Goal: Find contact information: Obtain details needed to contact an individual or organization

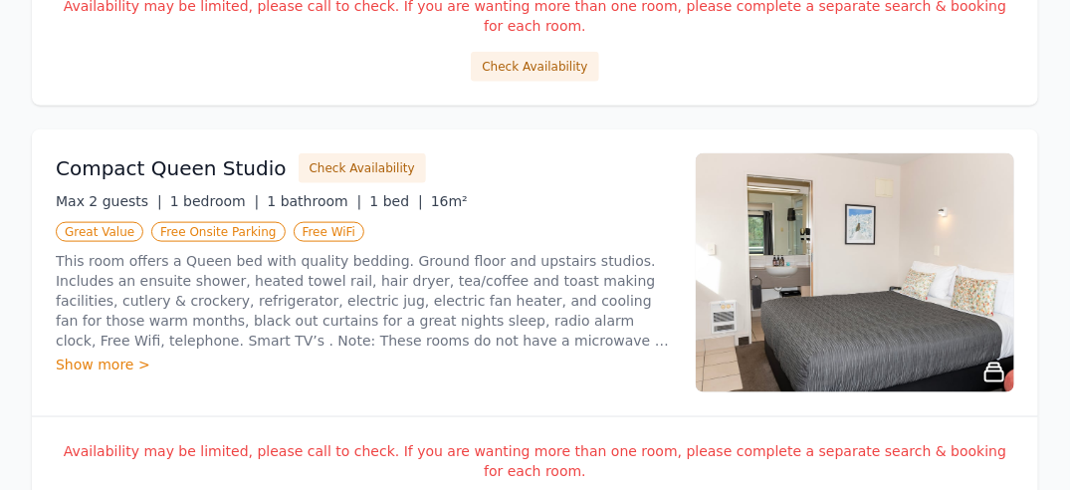
scroll to position [737, 0]
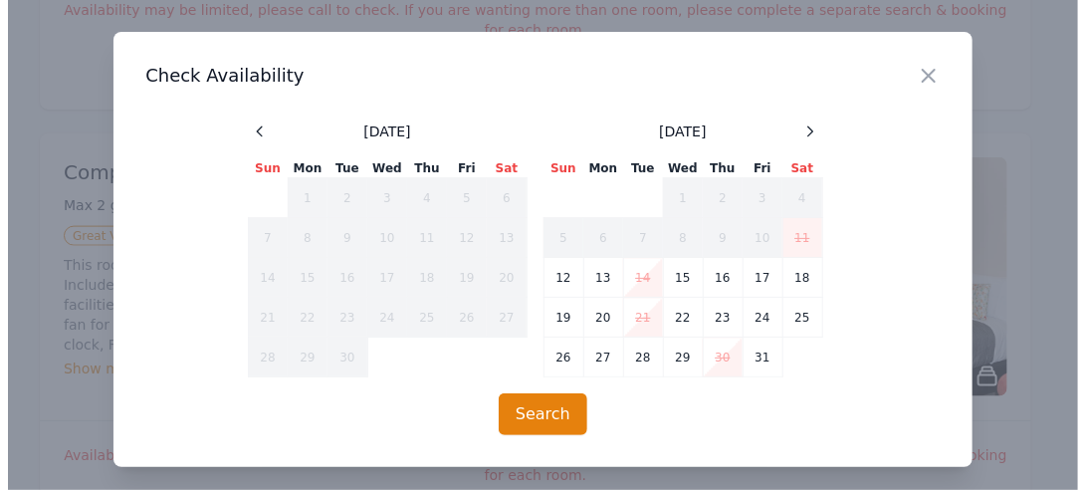
scroll to position [718, 0]
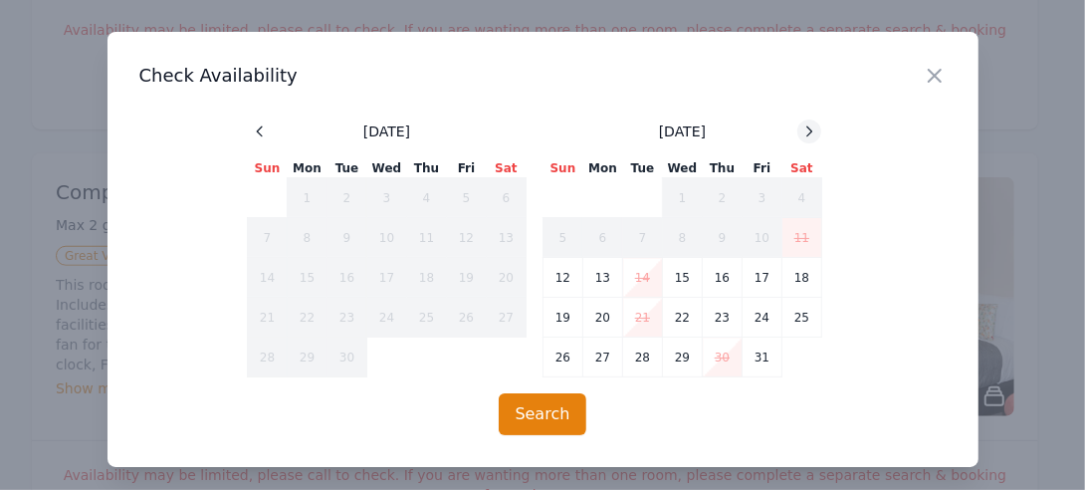
click at [804, 135] on icon at bounding box center [809, 131] width 16 height 16
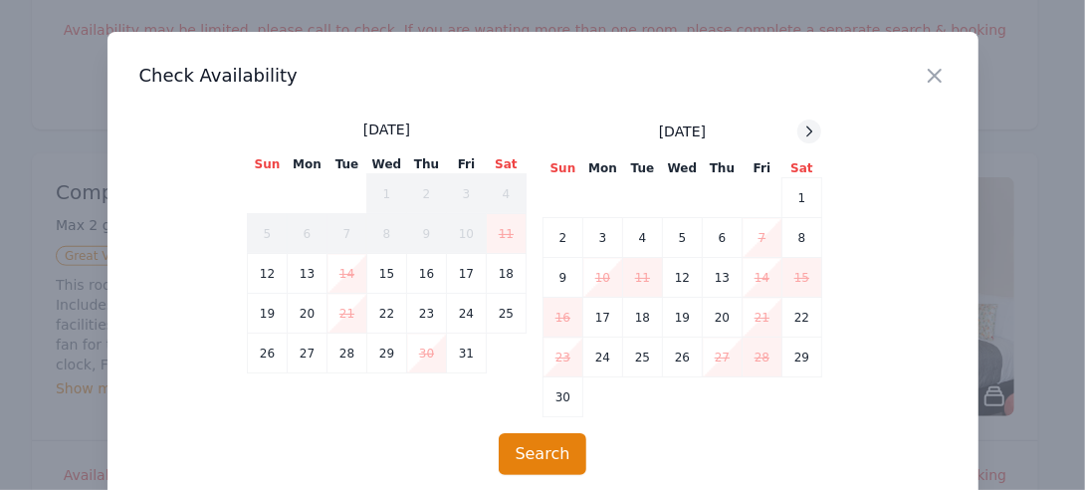
click at [801, 127] on icon at bounding box center [809, 131] width 16 height 16
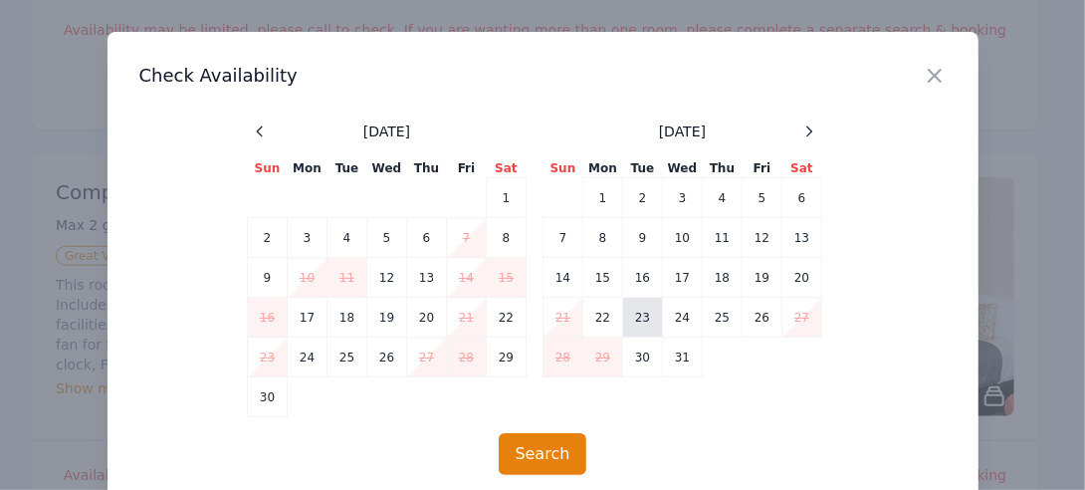
click at [629, 319] on td "23" at bounding box center [643, 318] width 40 height 40
click at [712, 317] on td "25" at bounding box center [723, 318] width 40 height 40
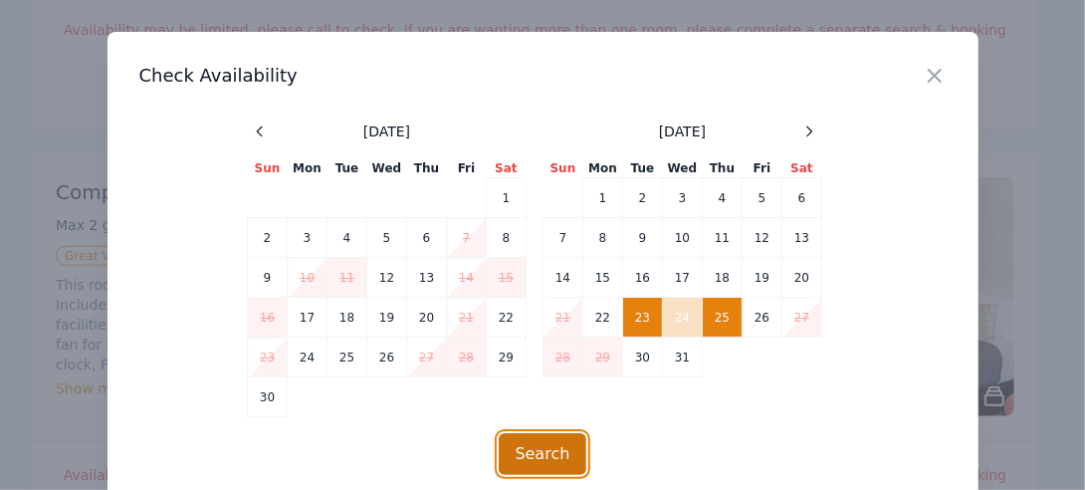
click at [542, 446] on button "Search" at bounding box center [543, 454] width 89 height 42
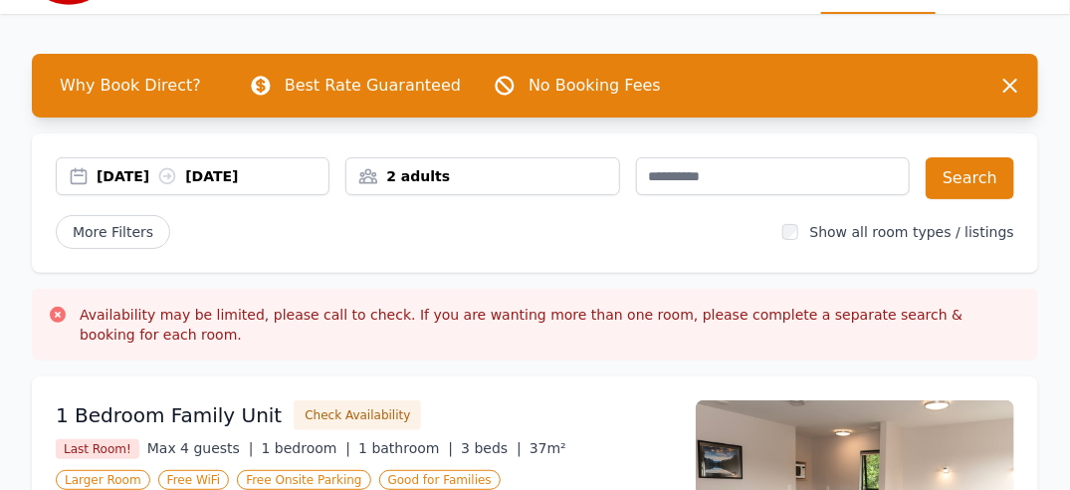
scroll to position [0, 0]
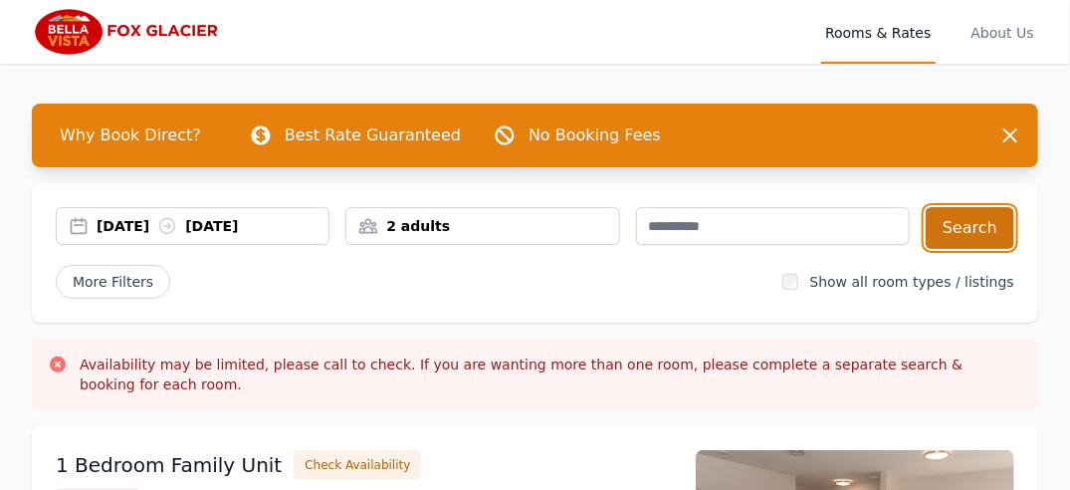
click at [978, 233] on button "Search" at bounding box center [970, 228] width 89 height 42
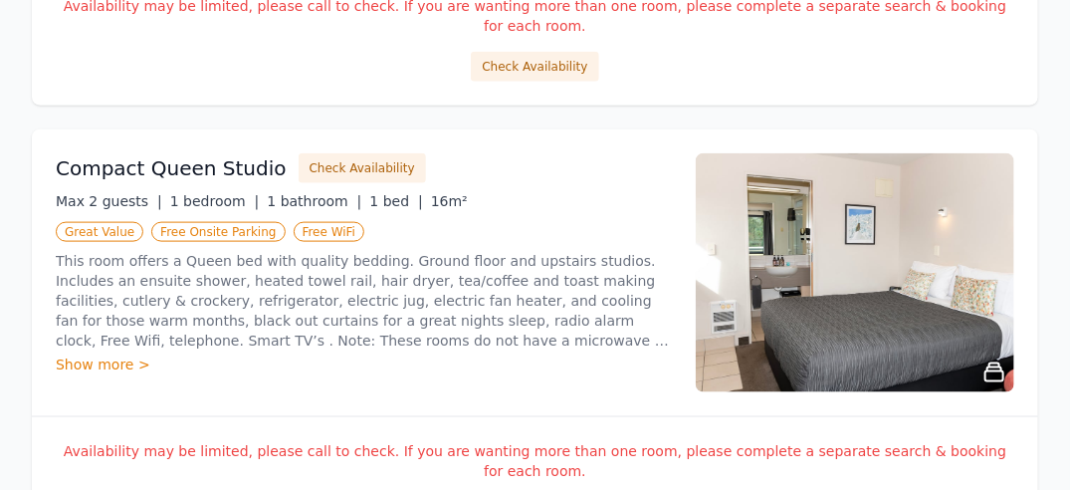
scroll to position [733, 0]
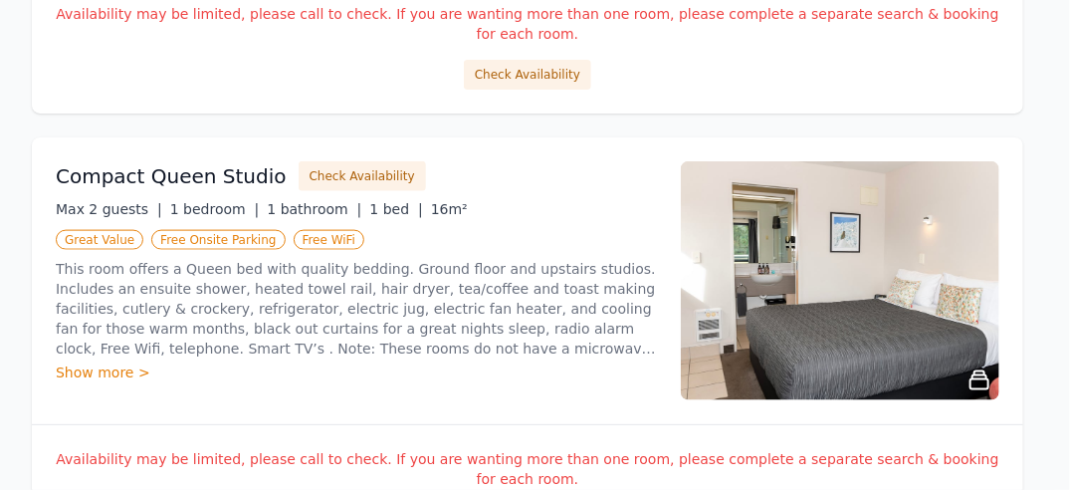
scroll to position [714, 0]
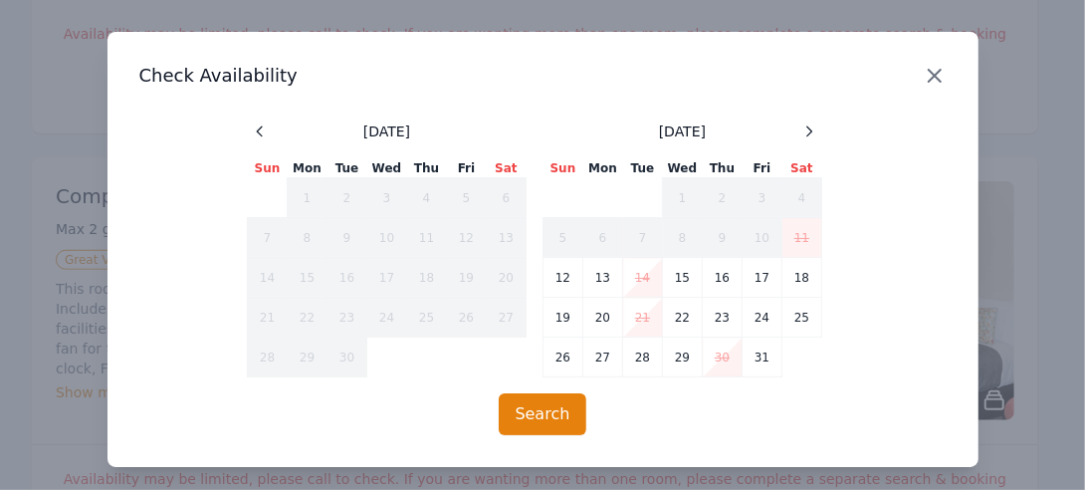
click at [923, 76] on icon "button" at bounding box center [935, 76] width 24 height 24
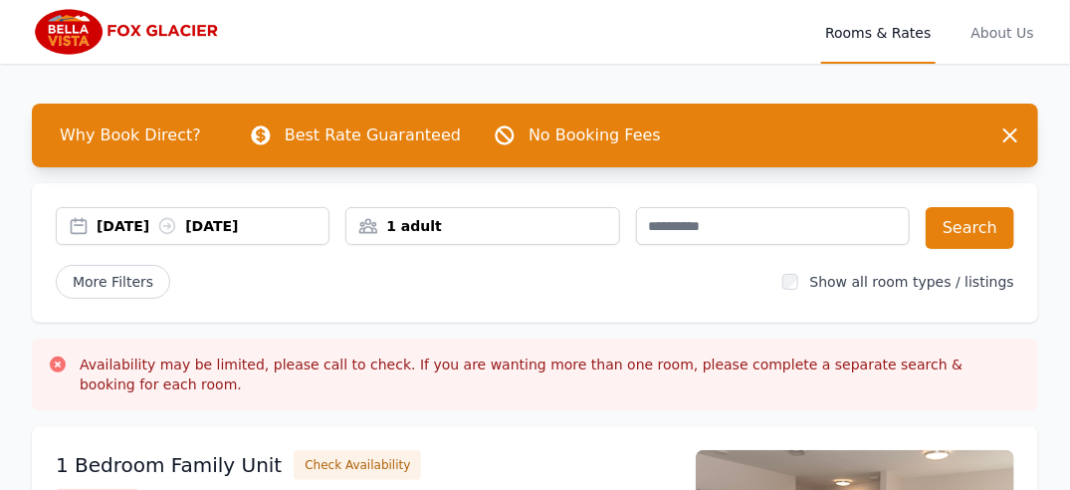
drag, startPoint x: 0, startPoint y: 0, endPoint x: 1063, endPoint y: 38, distance: 1063.6
click at [1063, 38] on div "Open main menu Rooms & Rates About Us" at bounding box center [535, 32] width 1070 height 64
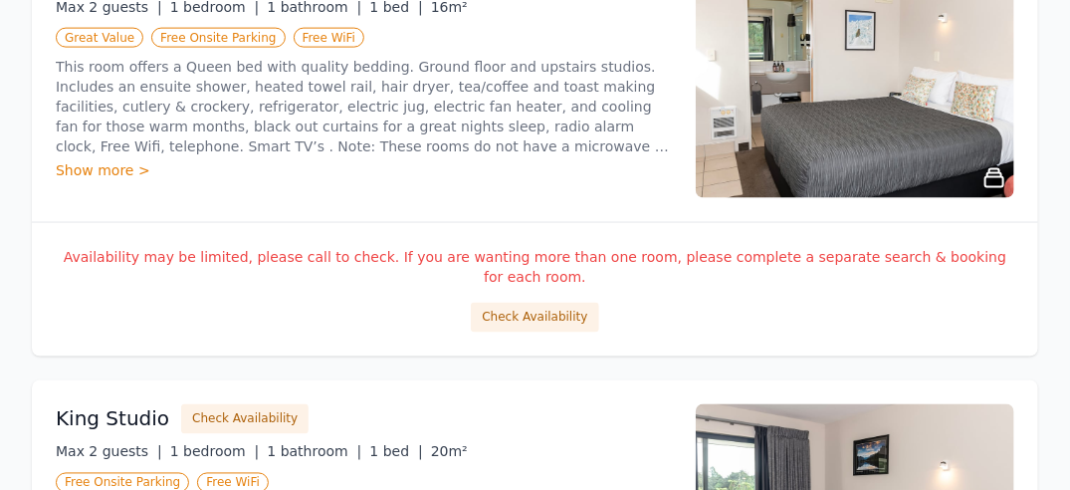
scroll to position [932, 0]
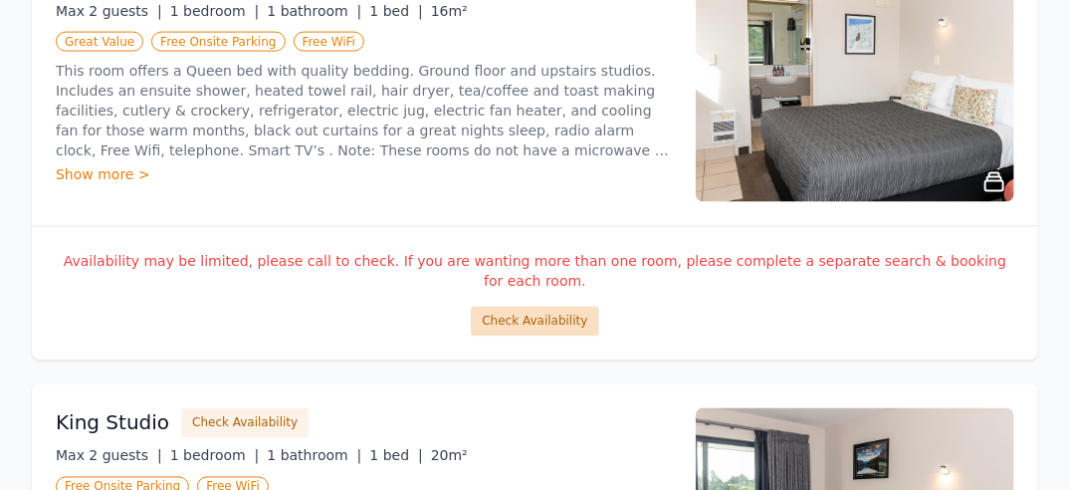
click at [593, 307] on div "Check Availability" at bounding box center [535, 322] width 958 height 30
click at [567, 307] on button "Check Availability" at bounding box center [534, 322] width 127 height 30
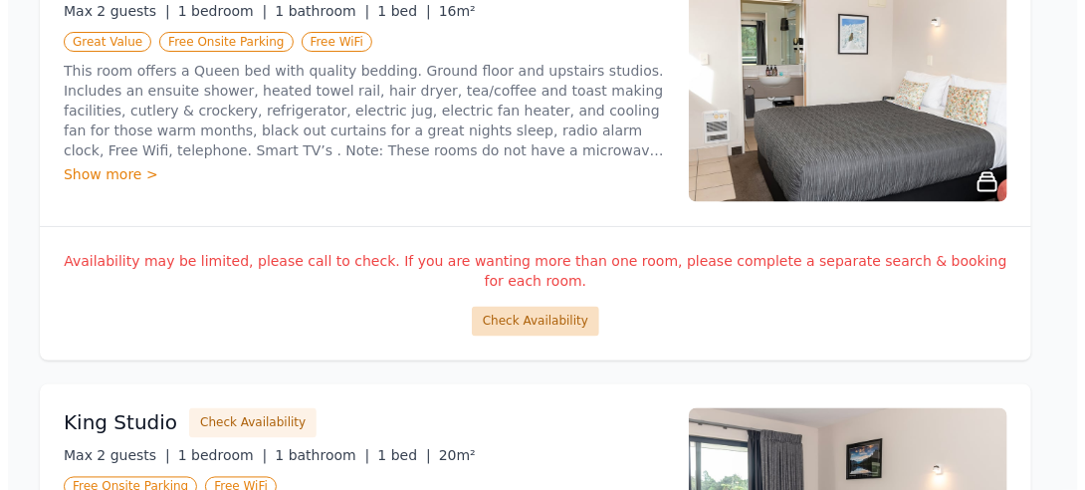
scroll to position [912, 0]
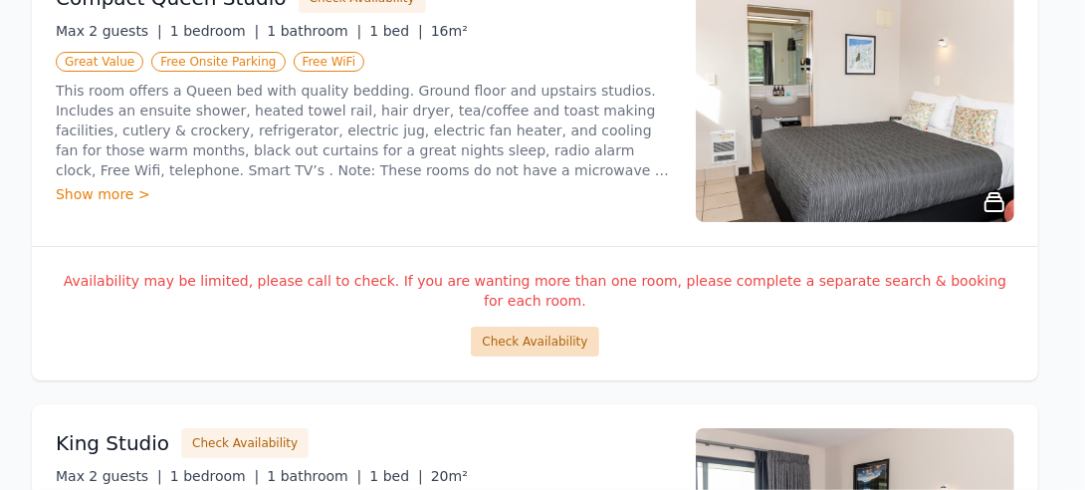
click at [567, 280] on td "12" at bounding box center [561, 276] width 38 height 38
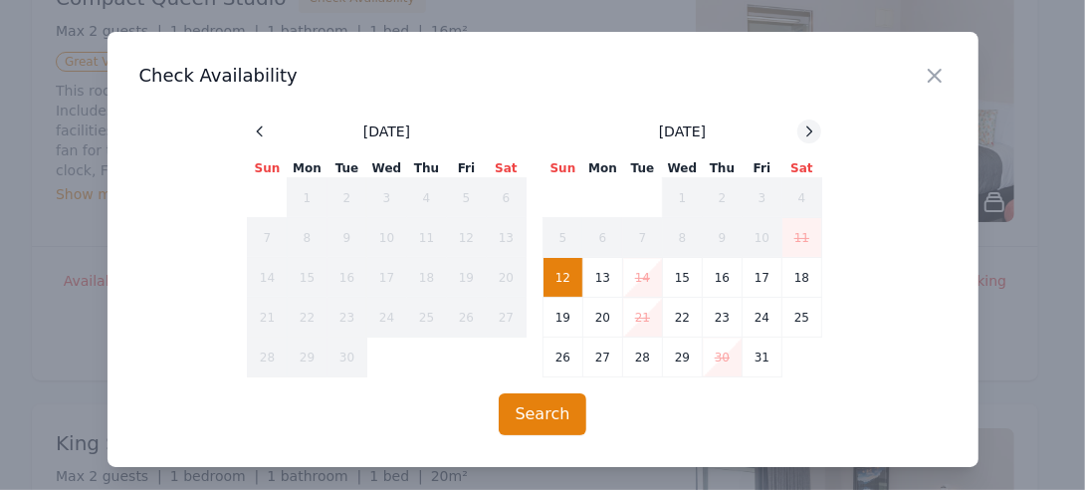
click at [805, 138] on icon at bounding box center [809, 131] width 16 height 16
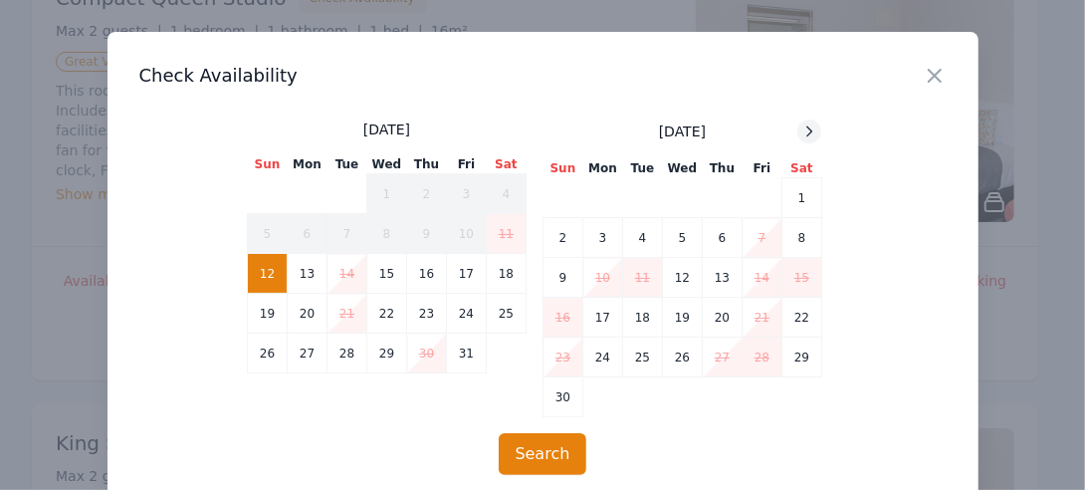
click at [805, 138] on icon at bounding box center [809, 131] width 16 height 16
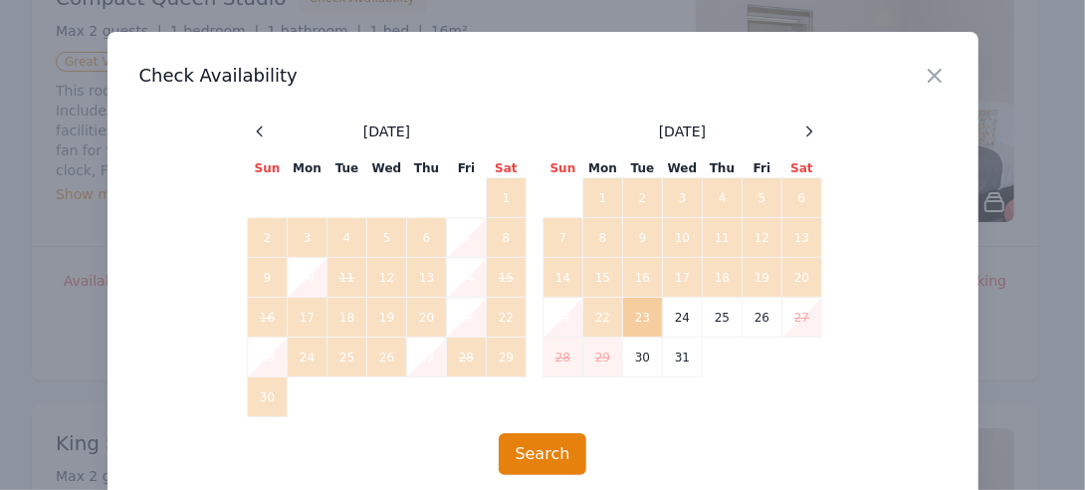
click at [635, 316] on td "23" at bounding box center [643, 318] width 40 height 40
click at [707, 314] on td "25" at bounding box center [723, 318] width 40 height 40
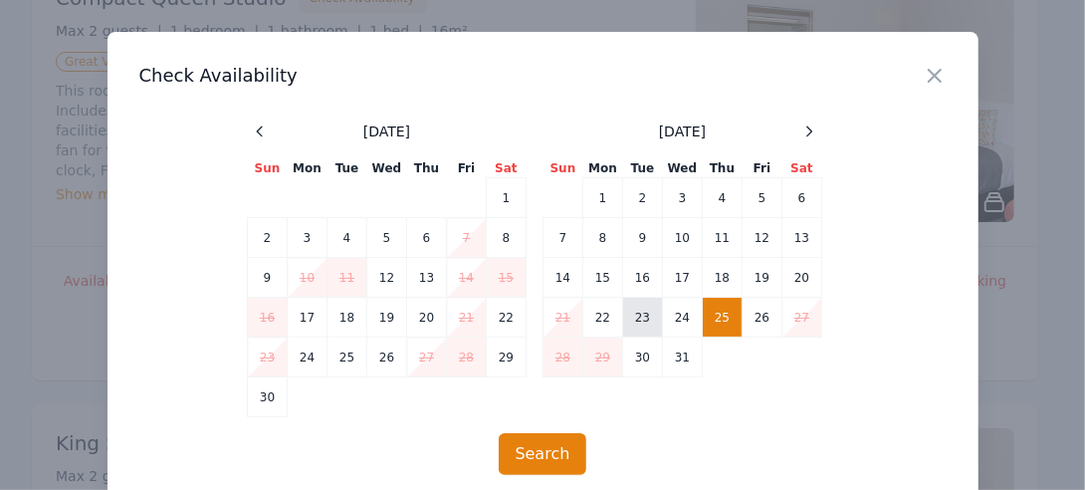
click at [631, 314] on td "23" at bounding box center [643, 318] width 40 height 40
click at [717, 308] on td "25" at bounding box center [723, 318] width 40 height 40
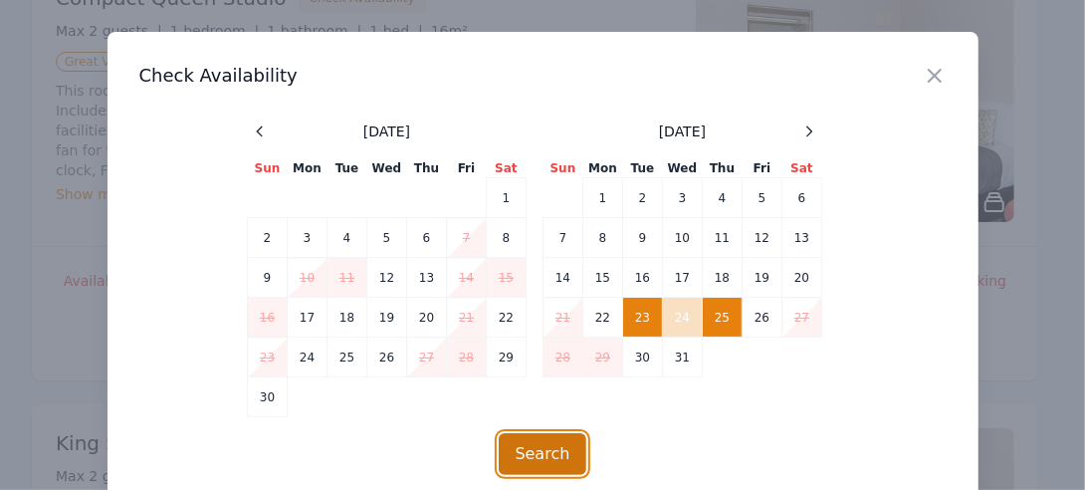
click at [518, 467] on button "Search" at bounding box center [543, 454] width 89 height 42
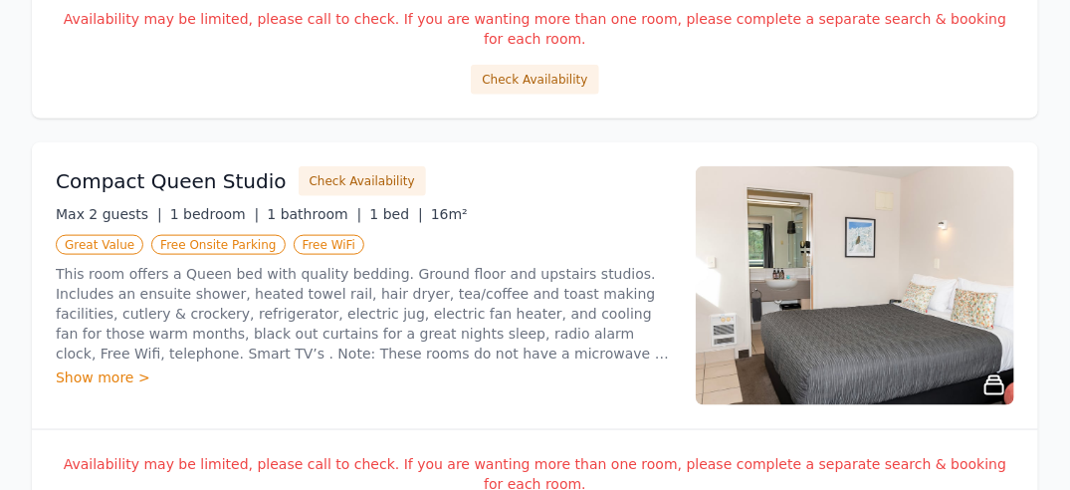
scroll to position [737, 0]
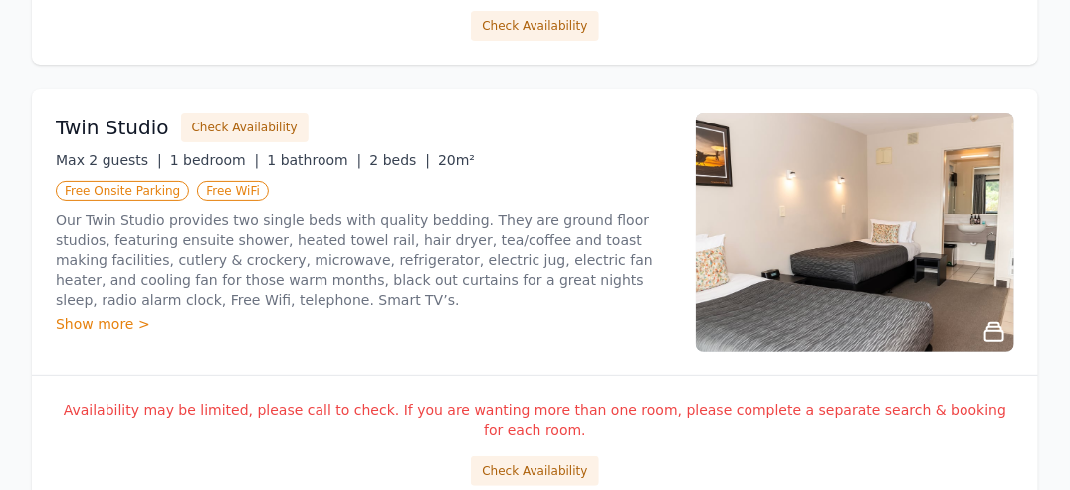
scroll to position [2775, 0]
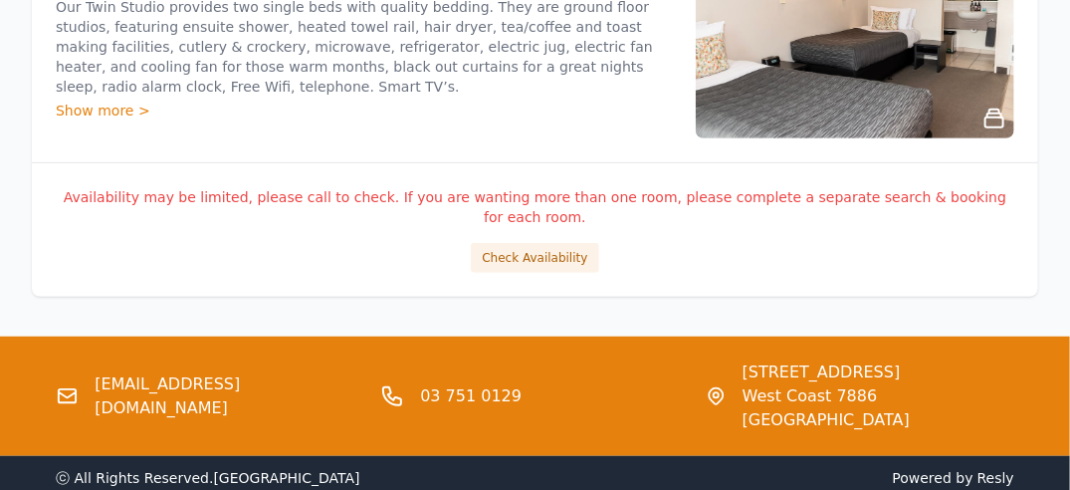
click at [249, 372] on link "[EMAIL_ADDRESS][DOMAIN_NAME]" at bounding box center [230, 396] width 270 height 48
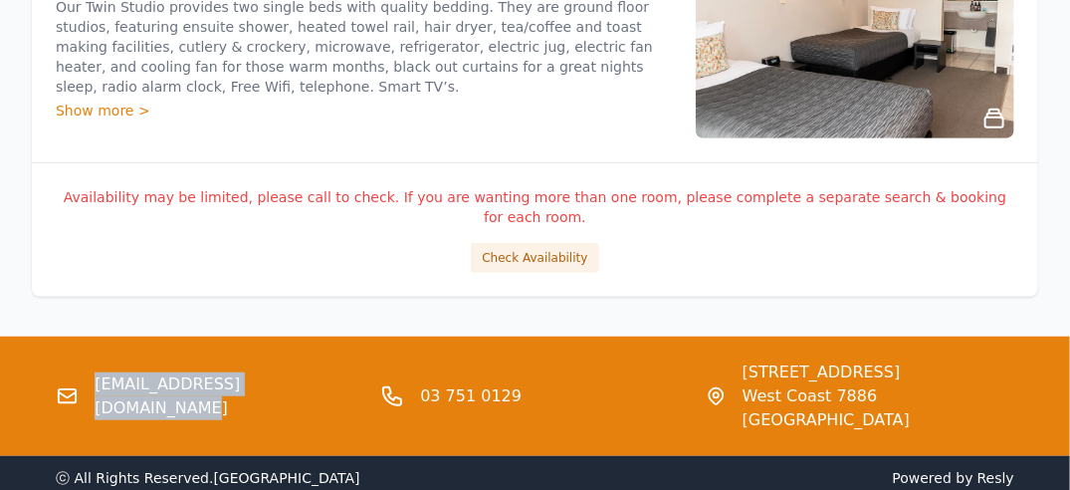
drag, startPoint x: 301, startPoint y: 263, endPoint x: 92, endPoint y: 273, distance: 209.2
click at [92, 360] on div "[EMAIL_ADDRESS][DOMAIN_NAME]" at bounding box center [210, 396] width 309 height 72
copy link "[EMAIL_ADDRESS][DOMAIN_NAME]"
